Goal: Transaction & Acquisition: Purchase product/service

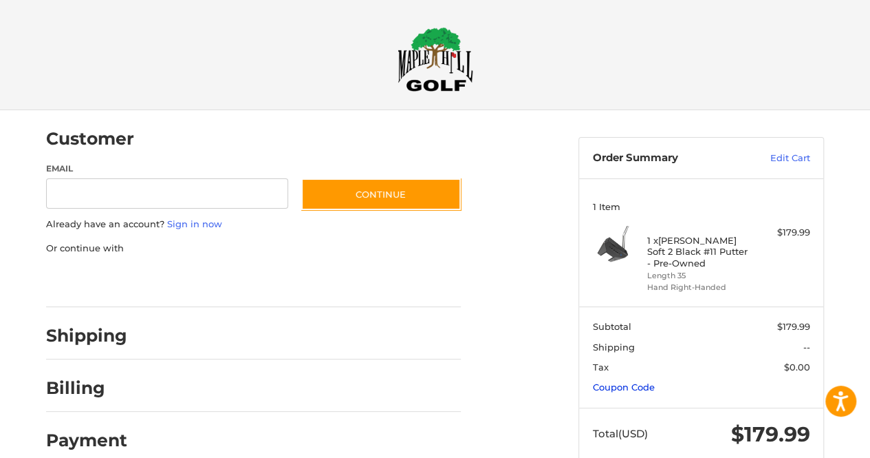
click at [630, 390] on link "Coupon Code" at bounding box center [624, 386] width 62 height 11
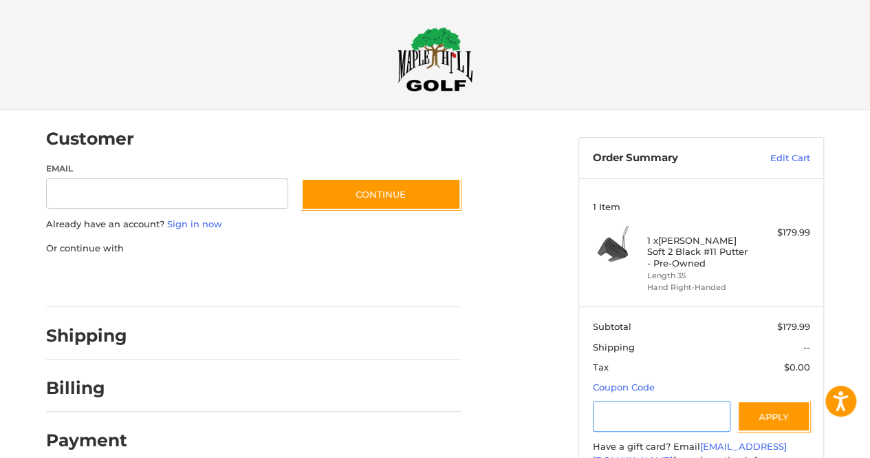
click at [629, 408] on input "Gift Certificate or Coupon Code" at bounding box center [662, 415] width 138 height 31
type input "**********"
click at [772, 414] on button "Apply" at bounding box center [774, 415] width 73 height 31
